Goal: Contribute content: Contribute content

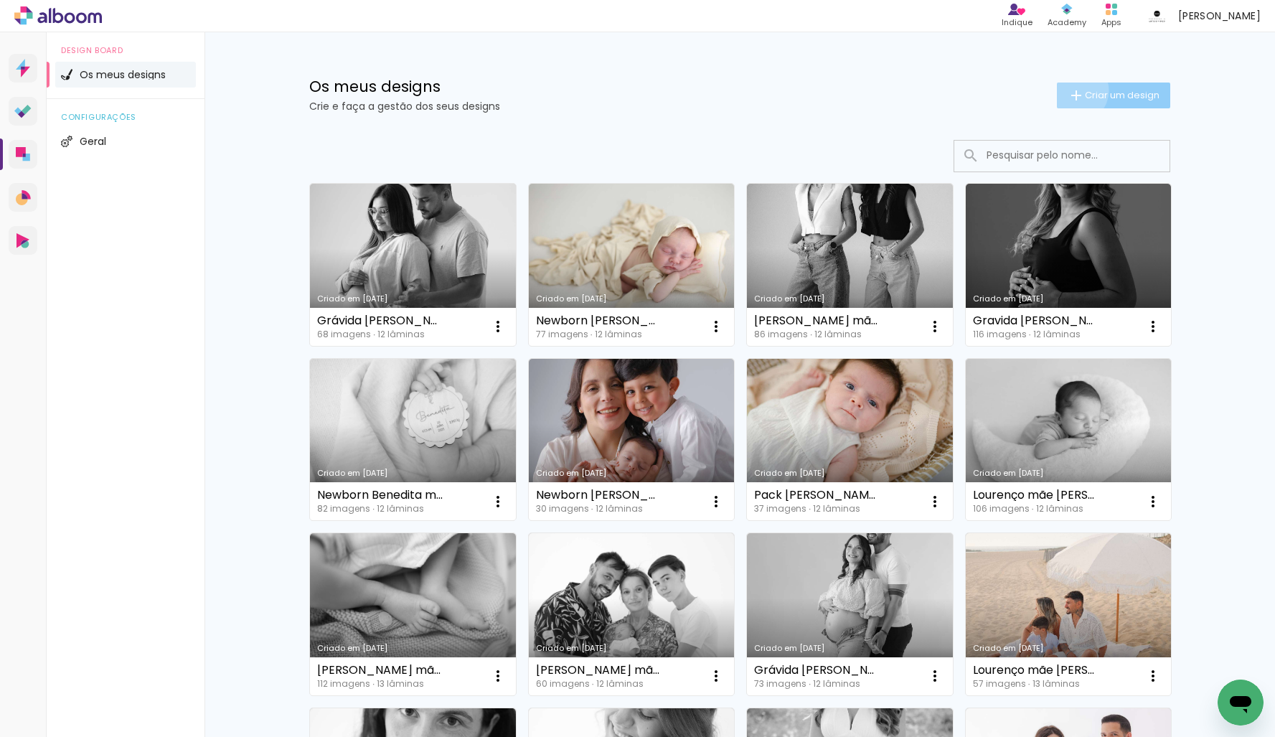
click at [1074, 90] on iron-icon at bounding box center [1075, 95] width 17 height 17
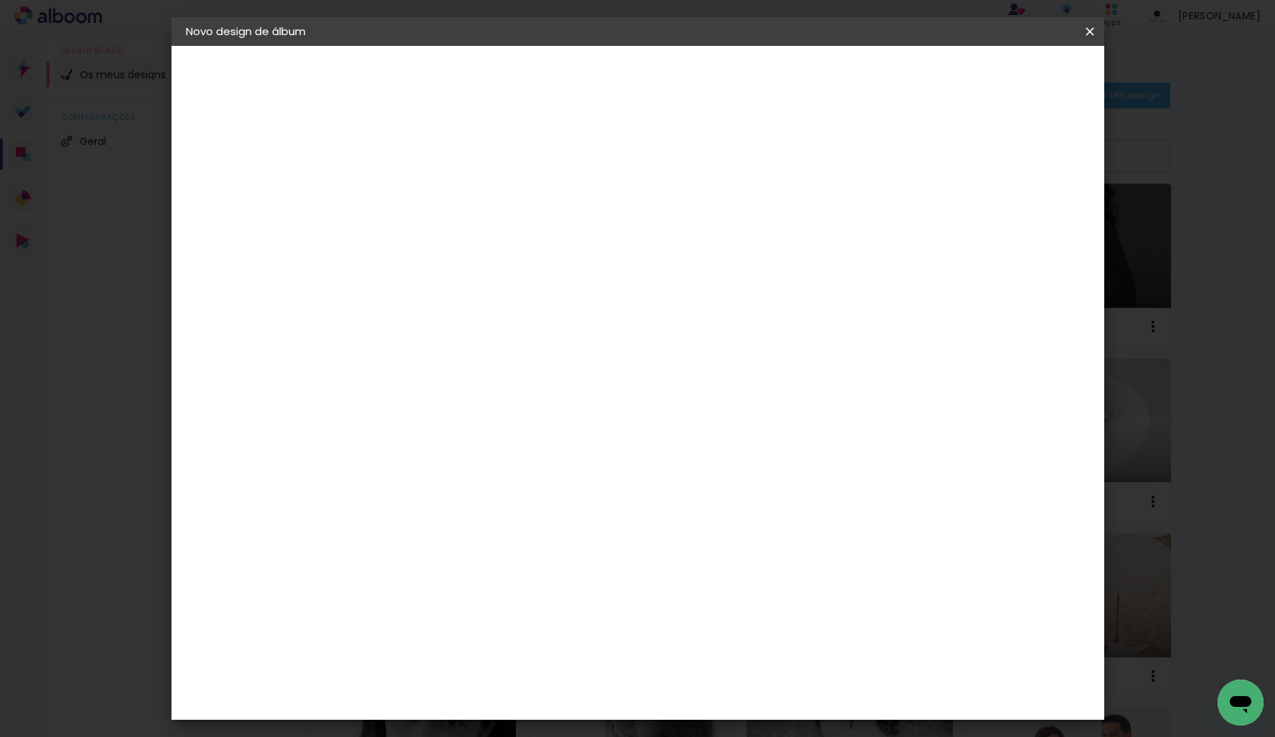
type input "Caetana mãe [PERSON_NAME]"
type paper-input "Caetana mãe [PERSON_NAME]"
click at [567, 80] on paper-button "Avançar" at bounding box center [532, 76] width 70 height 24
click at [448, 321] on div "DreambooksPro" at bounding box center [456, 323] width 93 height 11
click at [0, 0] on slot "Avançar" at bounding box center [0, 0] width 0 height 0
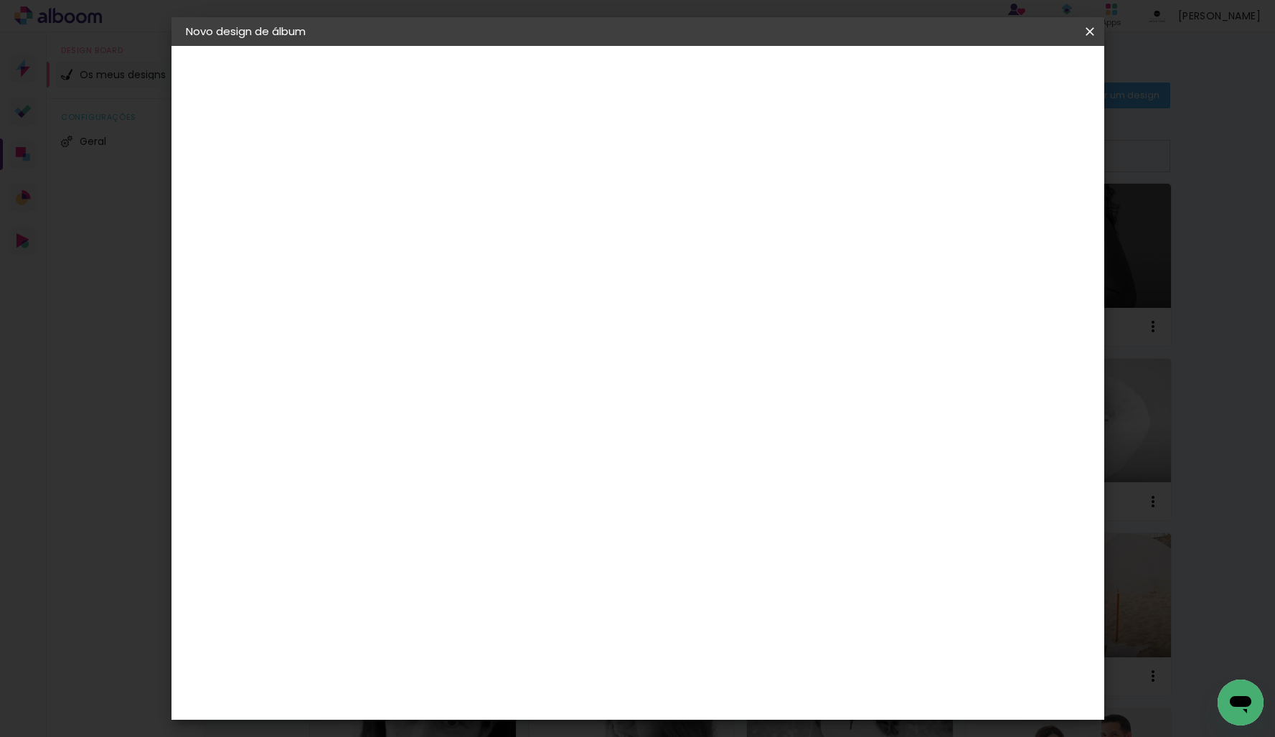
click at [493, 261] on div at bounding box center [456, 261] width 73 height 1
click at [0, 0] on slot "Álbum" at bounding box center [0, 0] width 0 height 0
type input "Álbum"
click at [517, 651] on span "20 × 20" at bounding box center [483, 665] width 67 height 29
click at [676, 57] on header "Modelo Escolha o modelo do álbum. Voltar Avançar" at bounding box center [517, 88] width 318 height 85
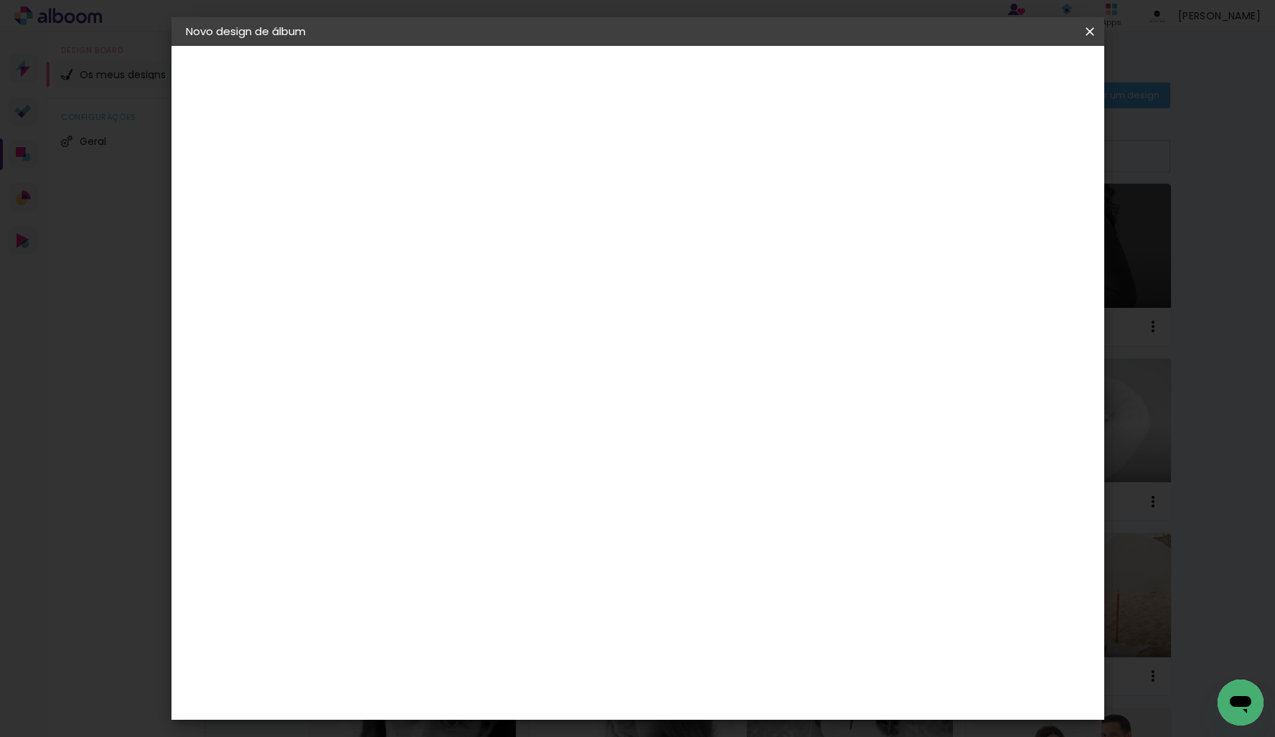
click at [0, 0] on slot "Avançar" at bounding box center [0, 0] width 0 height 0
click at [1011, 78] on span "Iniciar design" at bounding box center [977, 76] width 65 height 10
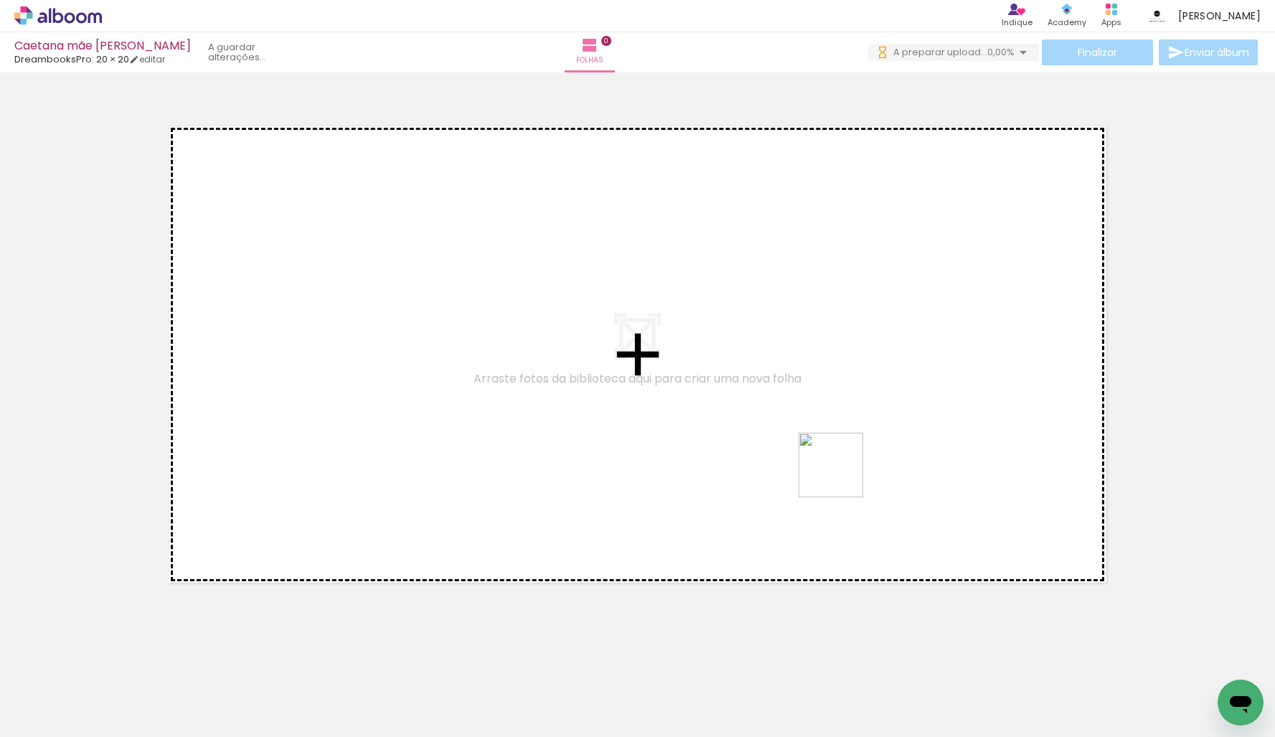
drag, startPoint x: 841, startPoint y: 476, endPoint x: 761, endPoint y: 349, distance: 149.6
click at [772, 364] on quentale-workspace at bounding box center [637, 368] width 1275 height 737
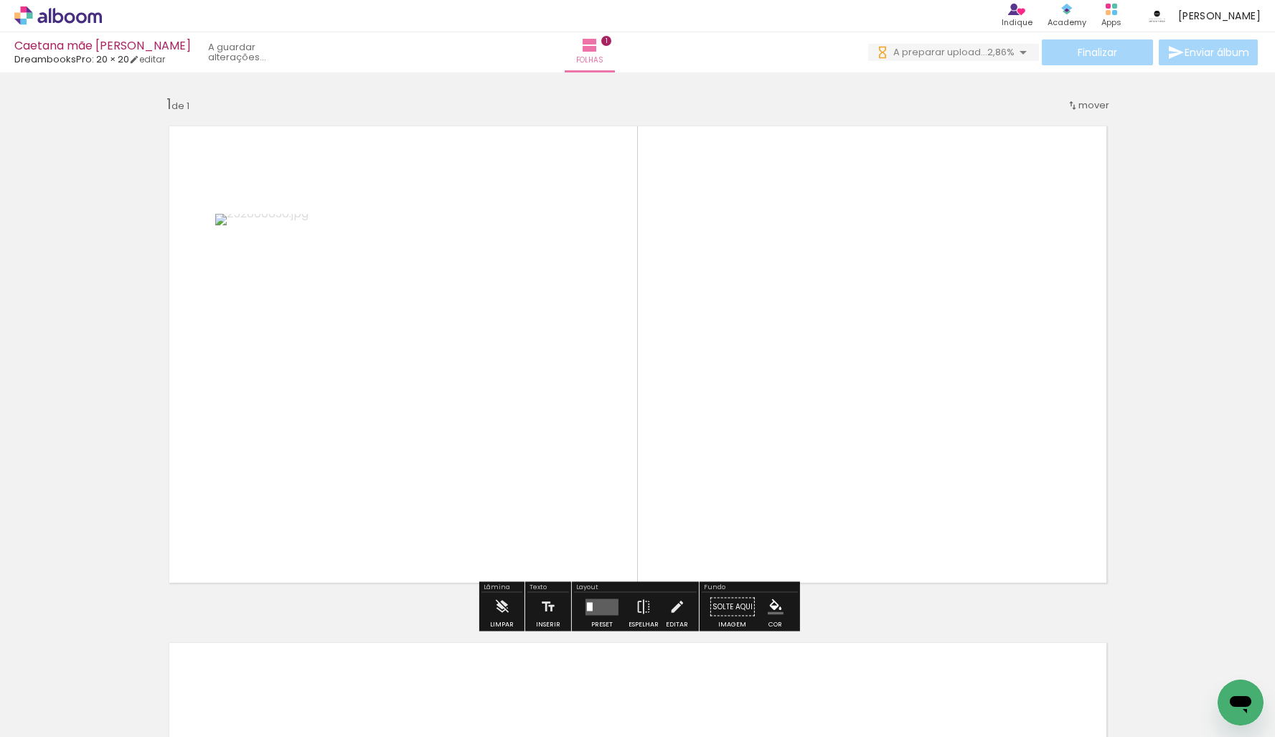
drag, startPoint x: 285, startPoint y: 304, endPoint x: 7, endPoint y: 280, distance: 278.6
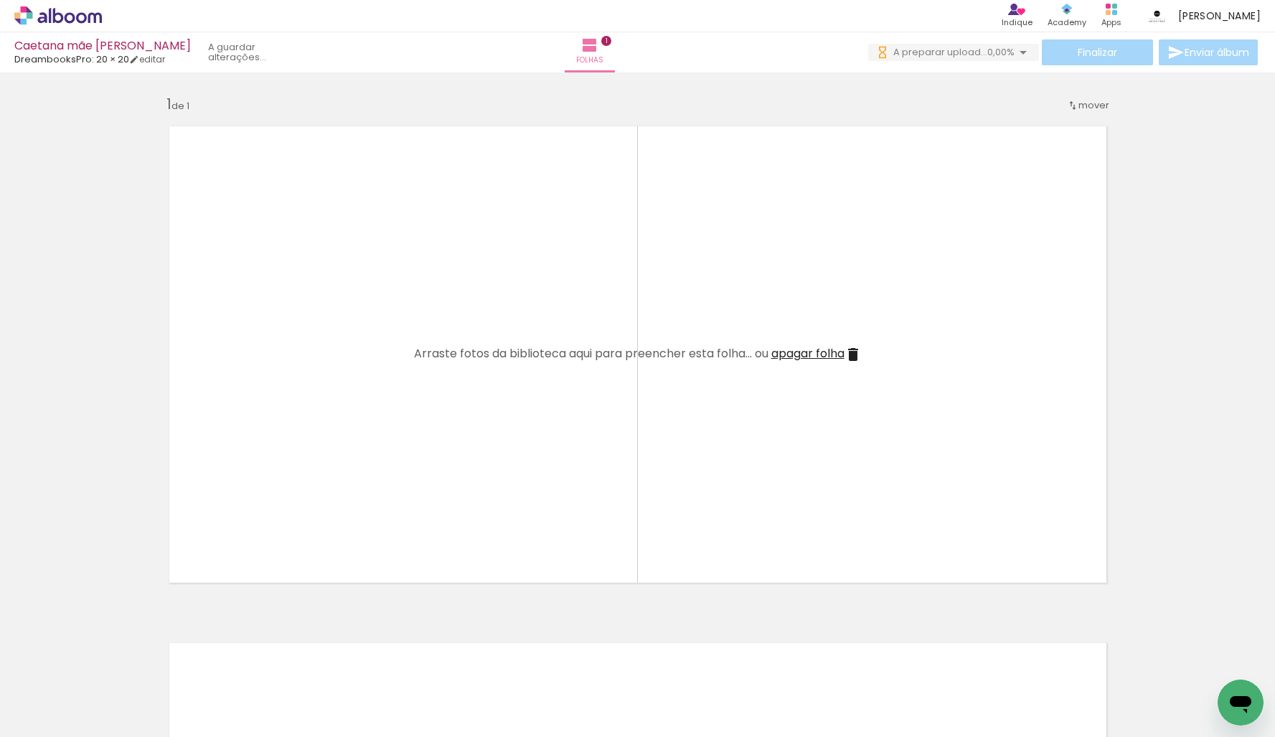
click at [815, 353] on span "apagar folha" at bounding box center [807, 353] width 73 height 16
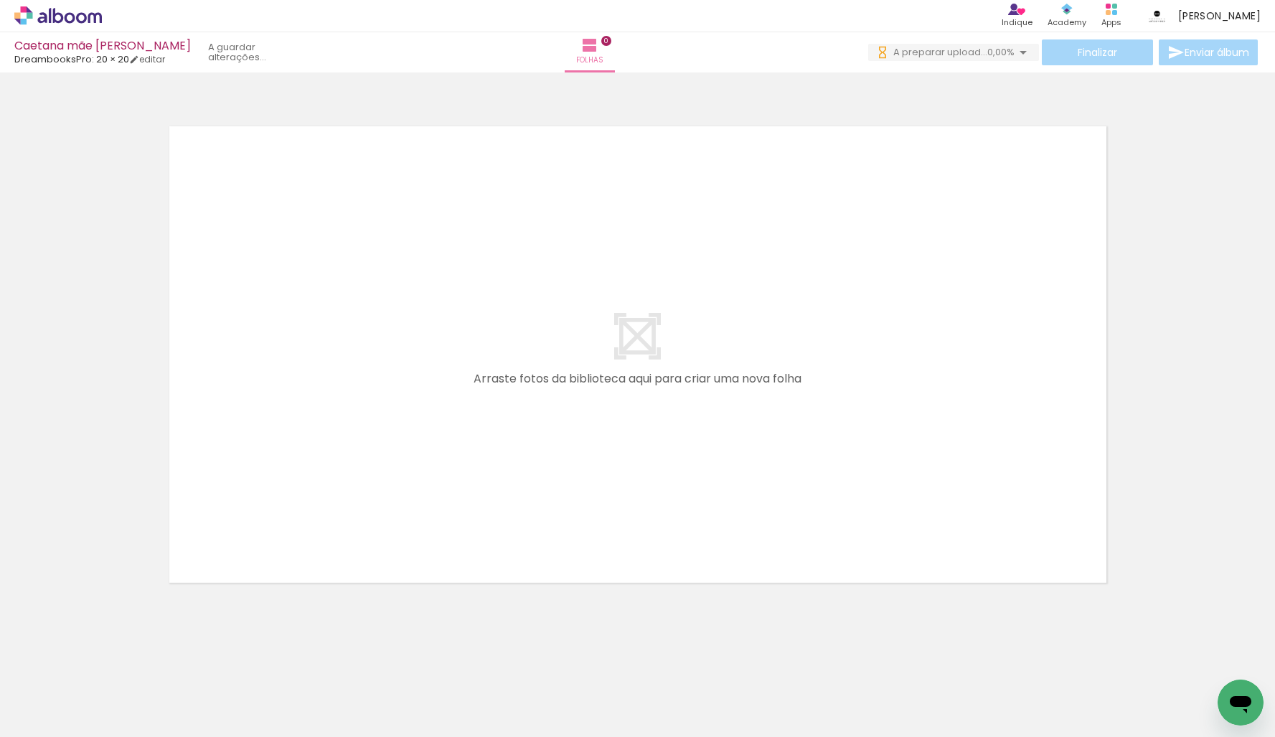
click at [46, 693] on input "Todas as fotos" at bounding box center [40, 693] width 55 height 12
click at [0, 0] on slot "Não utilizadas" at bounding box center [0, 0] width 0 height 0
type input "Não utilizadas"
click at [118, 668] on div at bounding box center [143, 688] width 71 height 47
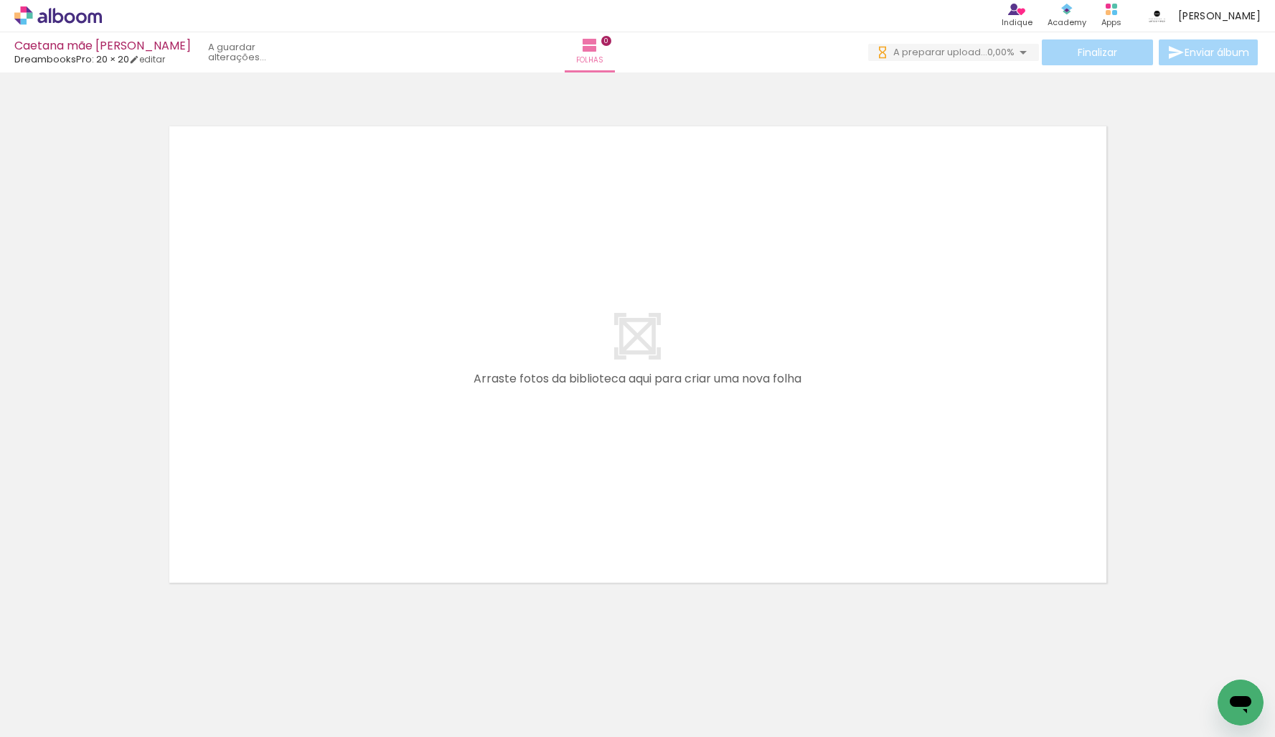
click at [118, 668] on quentale-thumb at bounding box center [143, 688] width 80 height 82
click at [118, 667] on paper-icon-button at bounding box center [112, 660] width 18 height 18
click at [118, 666] on iron-icon at bounding box center [112, 659] width 15 height 15
click at [115, 660] on iron-icon at bounding box center [112, 659] width 15 height 15
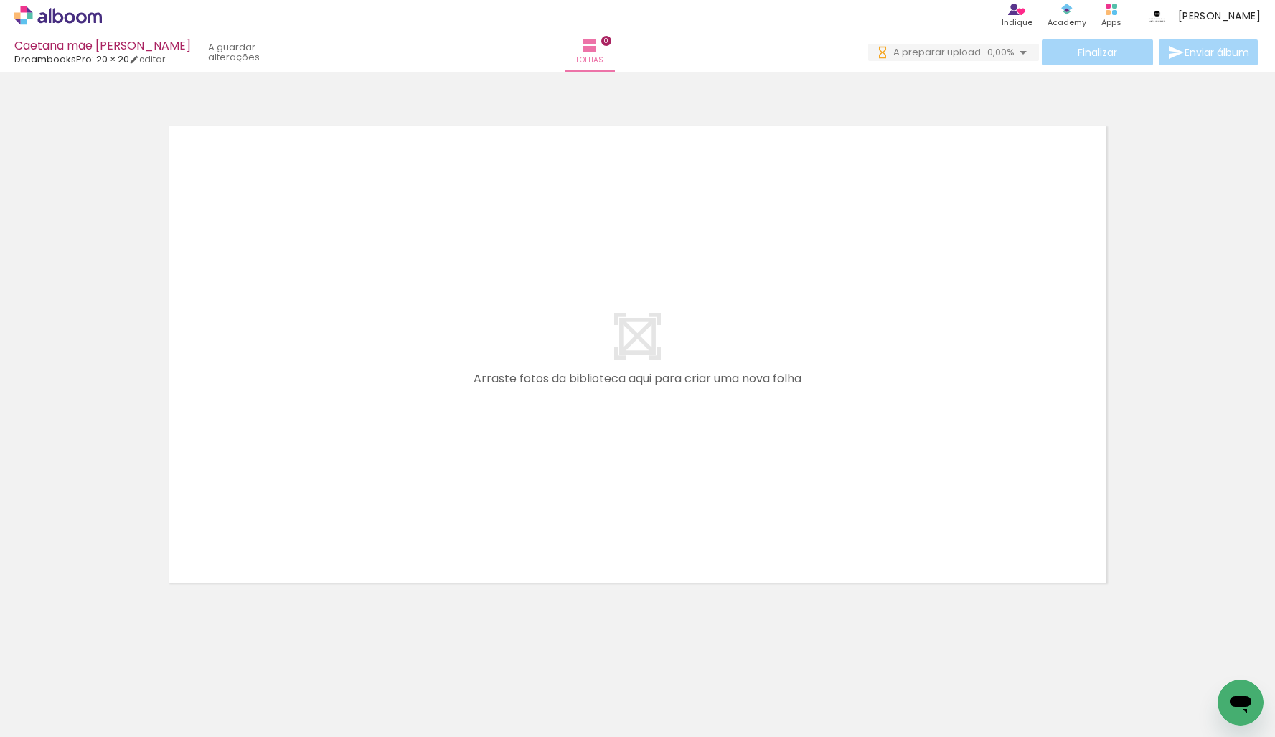
click at [115, 660] on iron-icon at bounding box center [112, 659] width 15 height 15
click at [115, 660] on quentale-thumb at bounding box center [143, 688] width 80 height 82
click at [115, 660] on iron-icon at bounding box center [112, 659] width 15 height 15
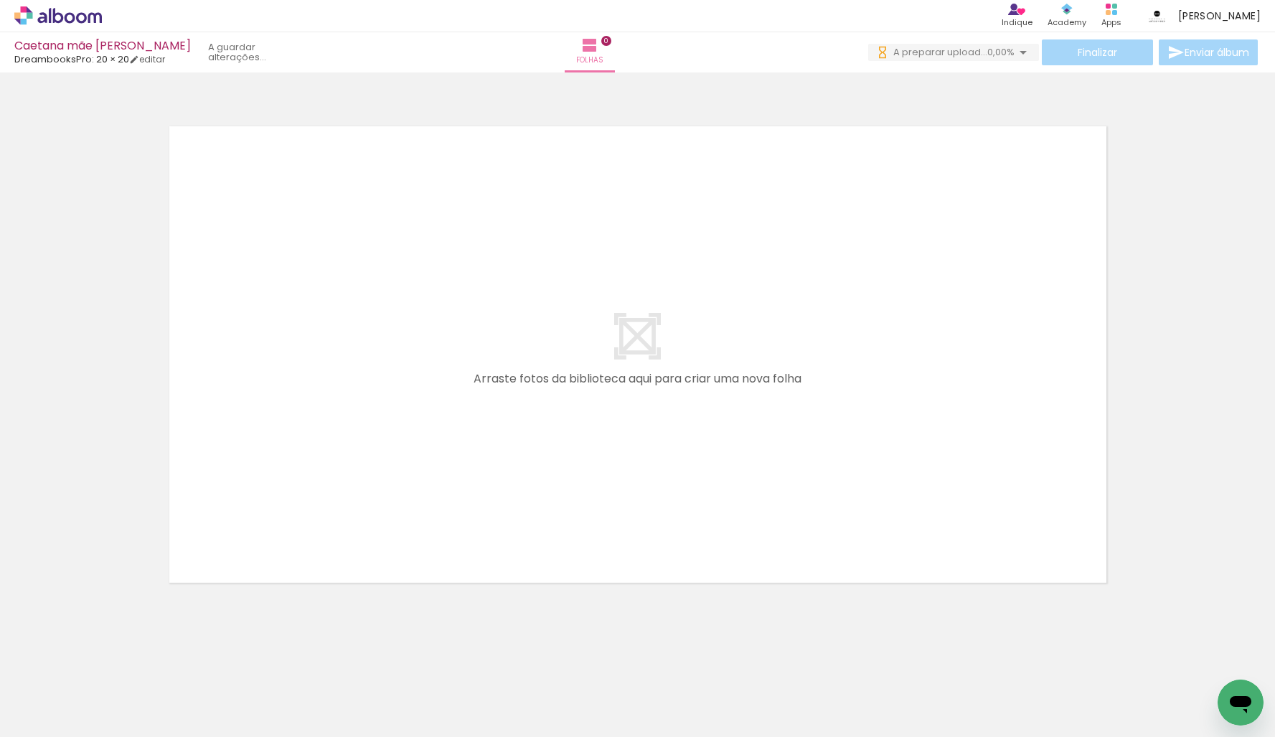
click at [115, 660] on iron-icon at bounding box center [112, 659] width 15 height 15
click at [0, 0] on iron-icon at bounding box center [0, 0] width 0 height 0
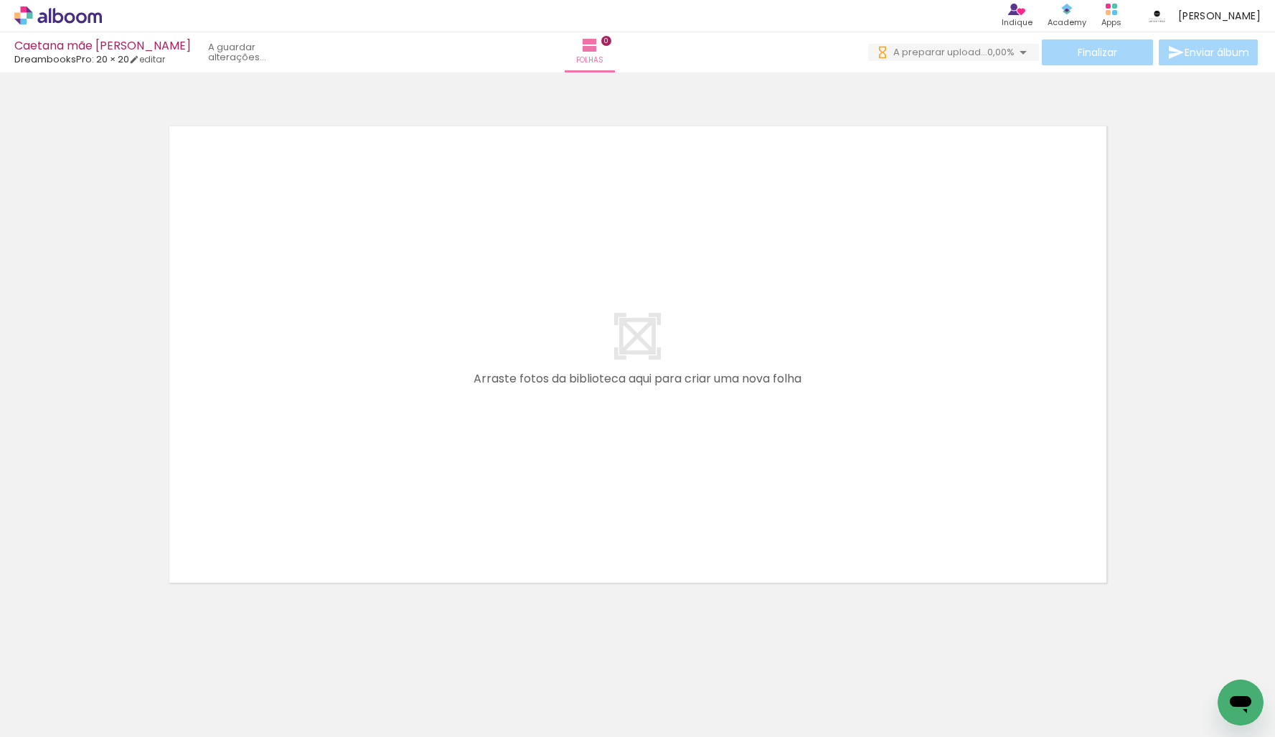
click at [115, 660] on quentale-thumb at bounding box center [143, 688] width 80 height 82
click at [115, 660] on iron-icon at bounding box center [112, 659] width 15 height 15
click at [115, 660] on quentale-thumb at bounding box center [143, 688] width 80 height 82
click at [115, 660] on iron-icon at bounding box center [112, 659] width 15 height 15
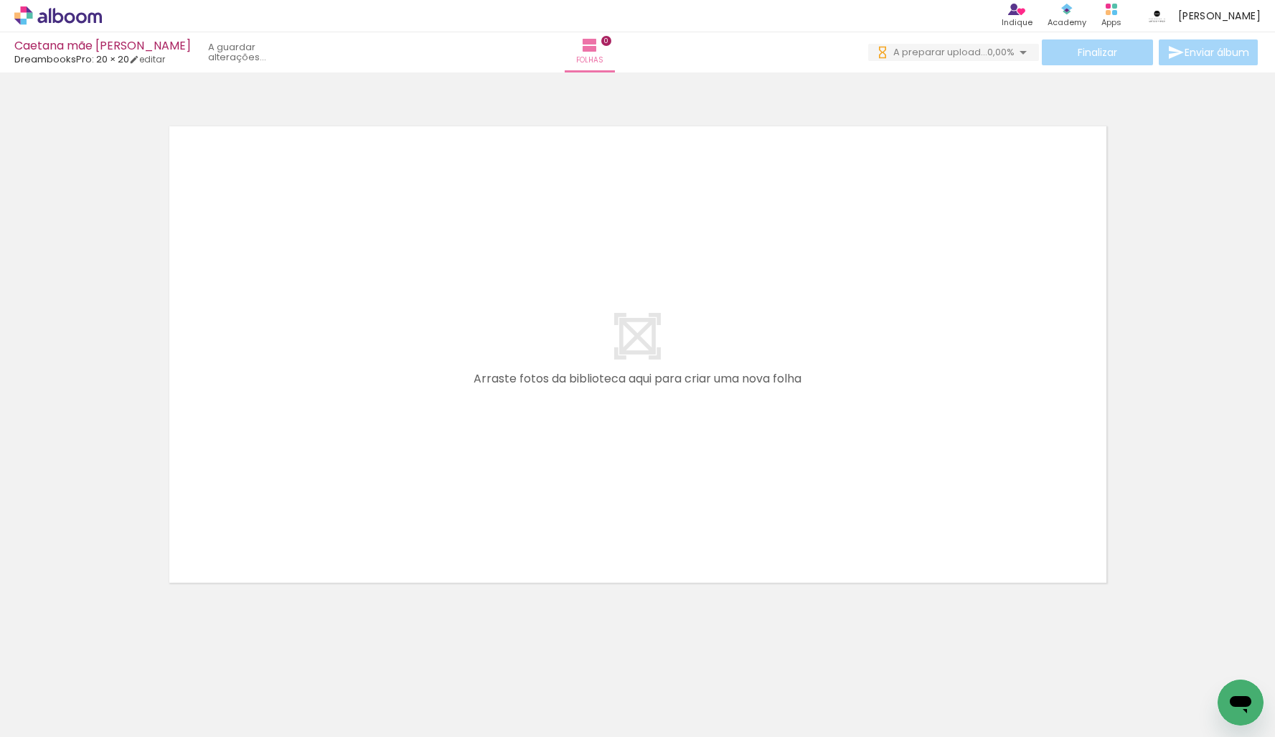
click at [115, 660] on quentale-thumb at bounding box center [143, 688] width 80 height 82
click at [115, 660] on iron-icon at bounding box center [112, 659] width 15 height 15
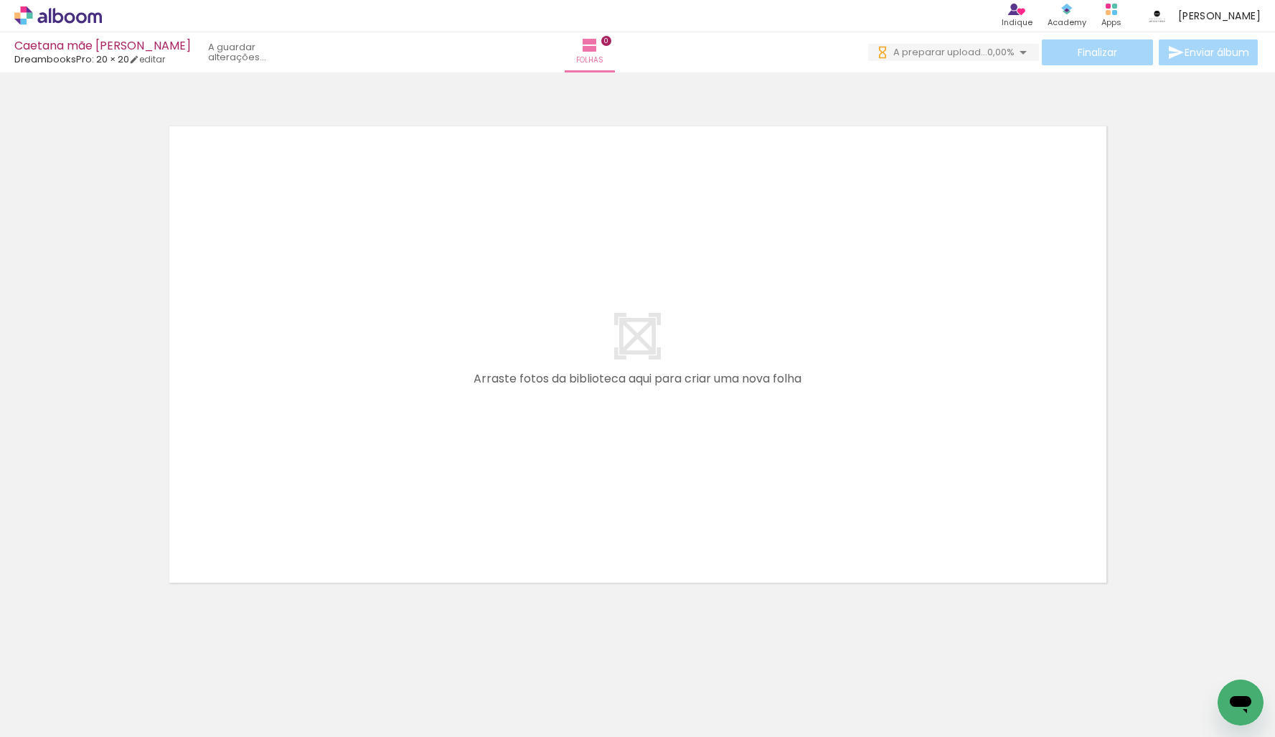
click at [115, 660] on iron-icon at bounding box center [112, 659] width 15 height 15
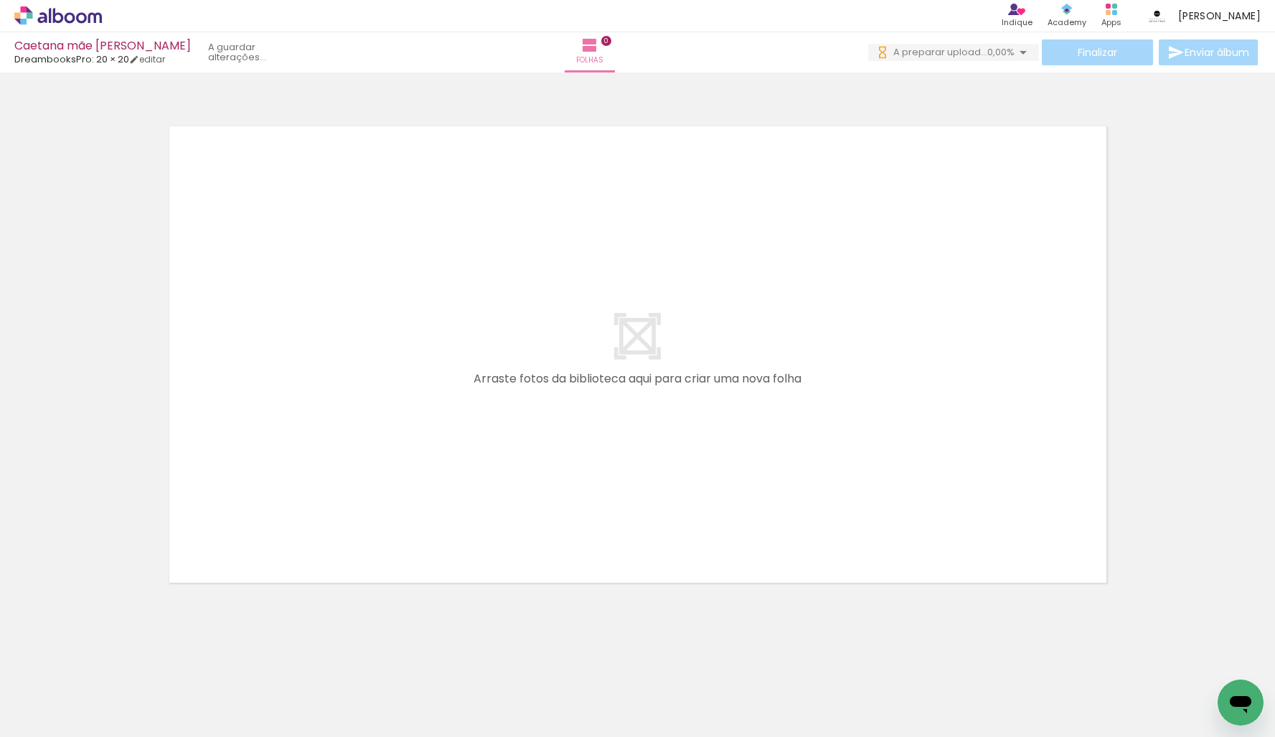
click at [115, 660] on iron-icon at bounding box center [112, 659] width 15 height 15
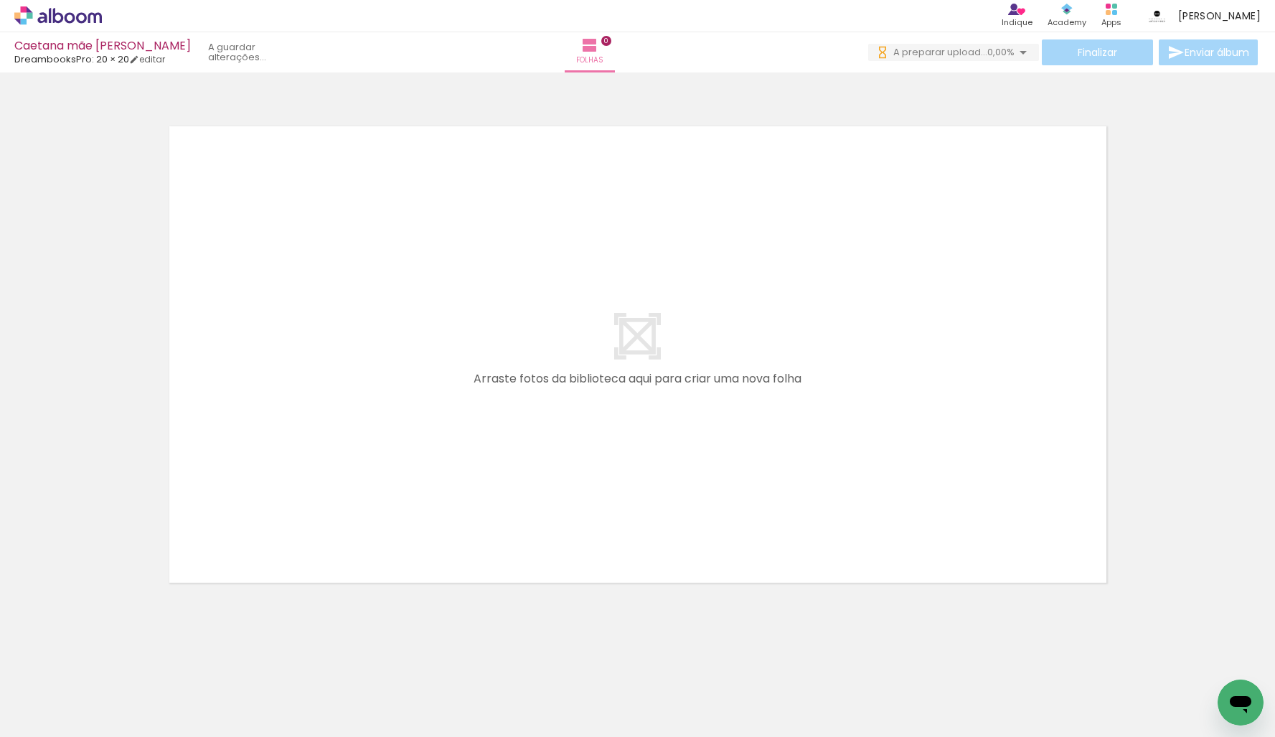
click at [115, 660] on iron-icon at bounding box center [112, 659] width 15 height 15
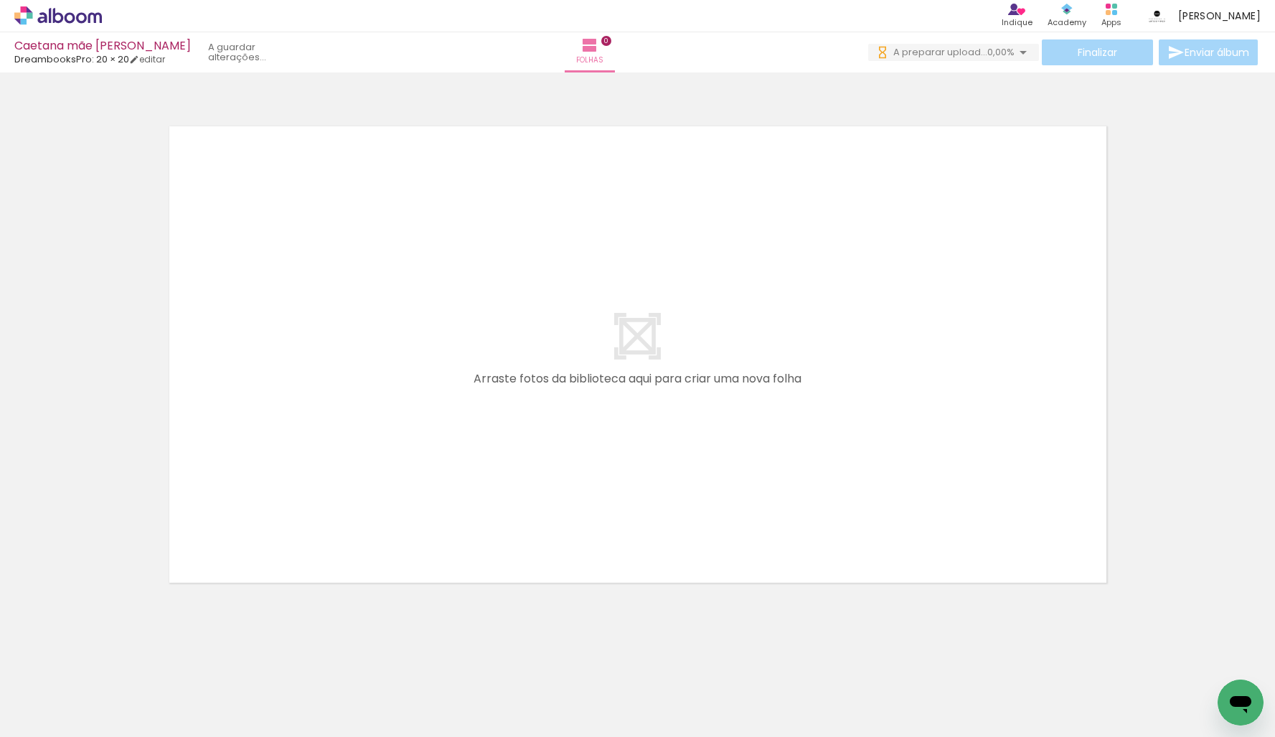
click at [115, 660] on iron-icon at bounding box center [112, 659] width 15 height 15
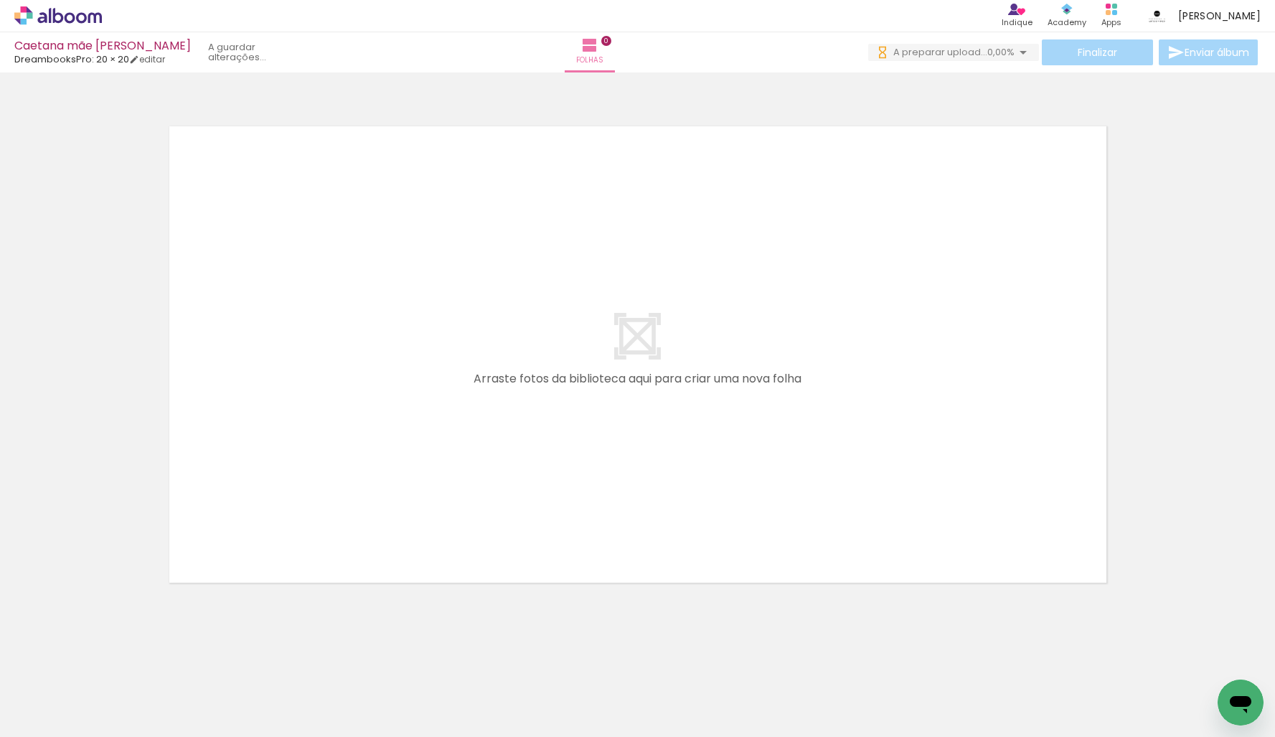
click at [115, 660] on iron-icon at bounding box center [112, 659] width 15 height 15
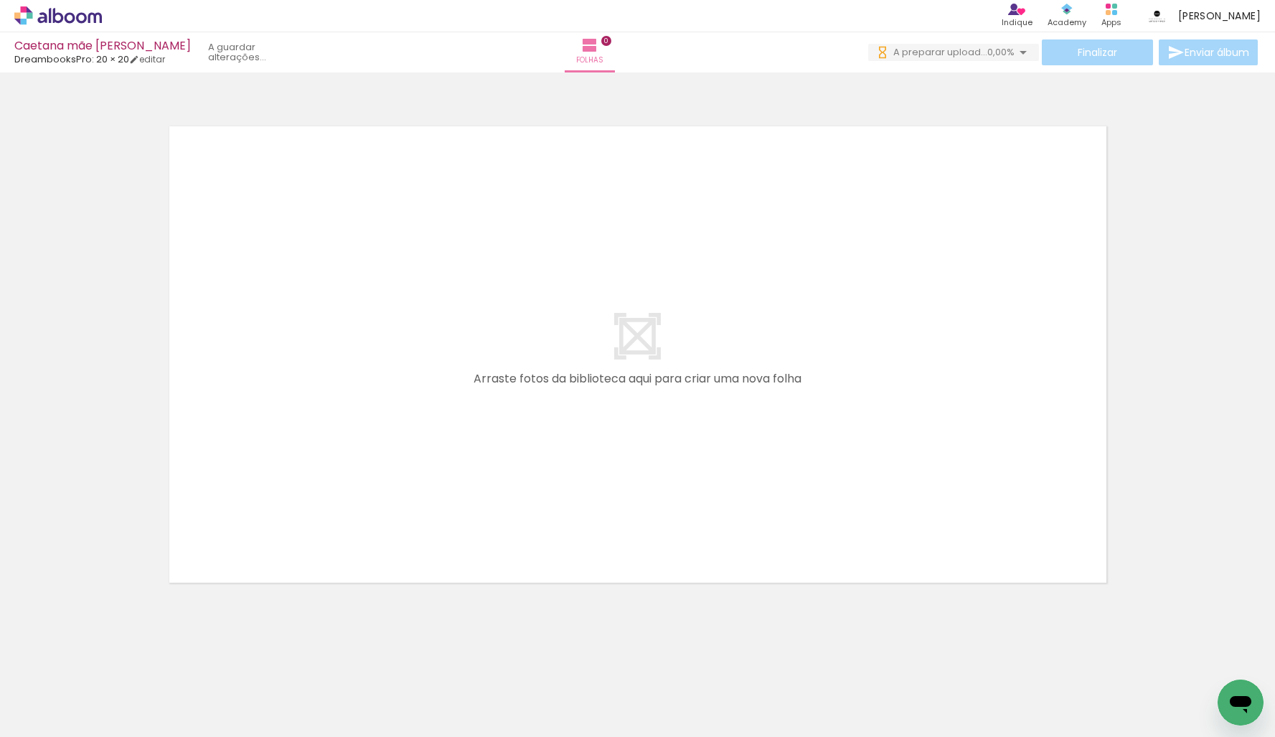
click at [115, 660] on iron-icon at bounding box center [112, 659] width 15 height 15
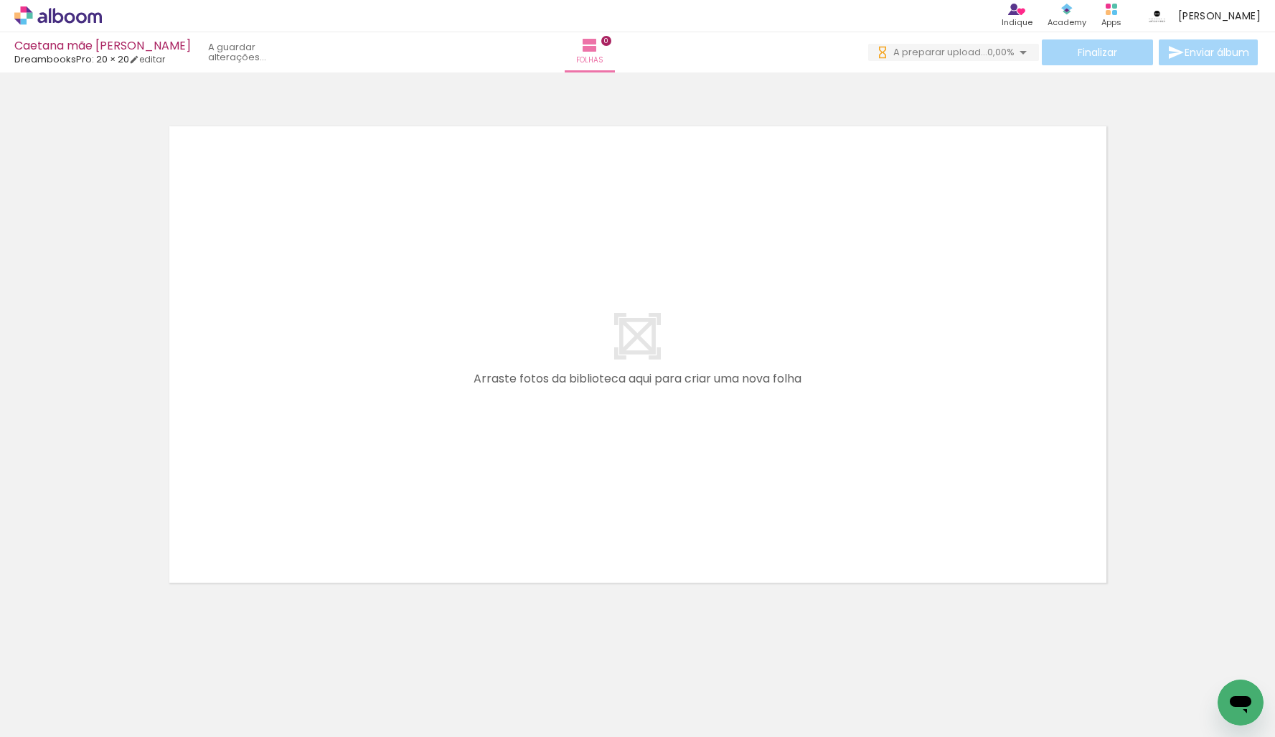
click at [115, 660] on iron-icon at bounding box center [112, 659] width 15 height 15
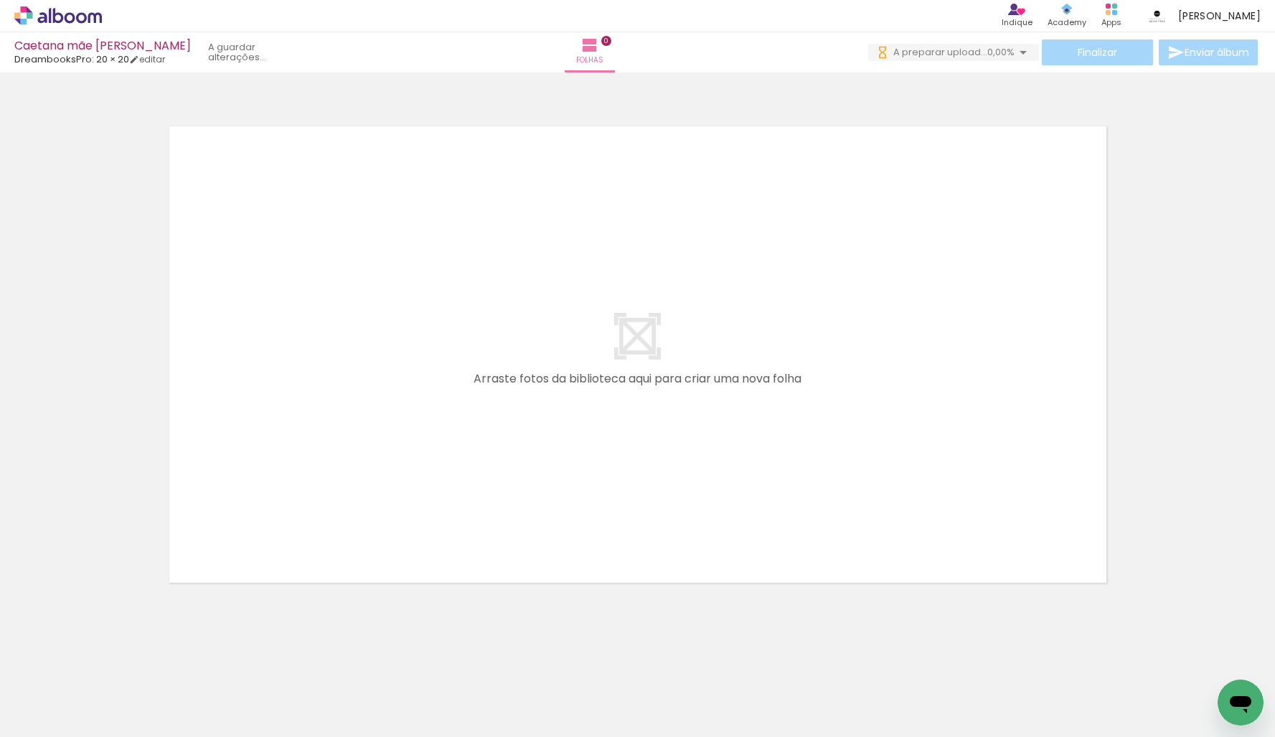
click at [115, 660] on iron-icon at bounding box center [112, 659] width 15 height 15
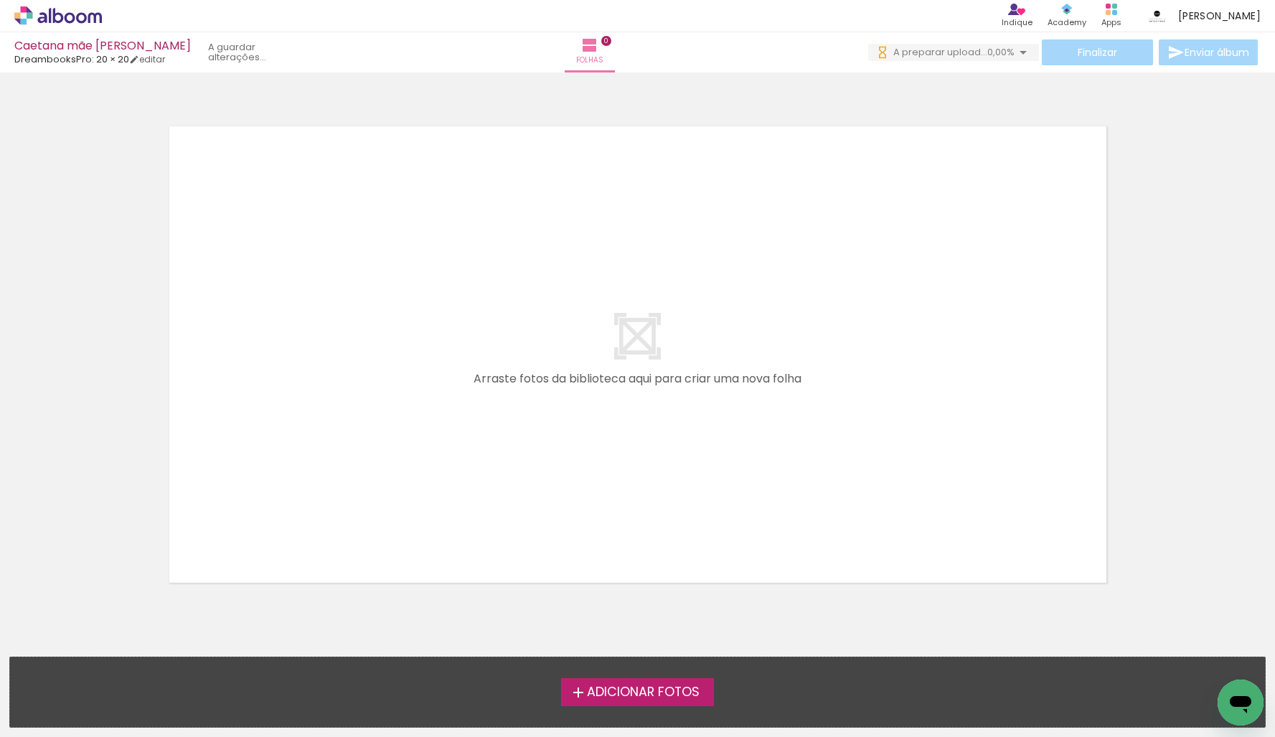
click at [115, 660] on div "Adicionar Fotos Solte as suas fotos aqui..." at bounding box center [637, 692] width 1254 height 70
